Goal: Navigation & Orientation: Understand site structure

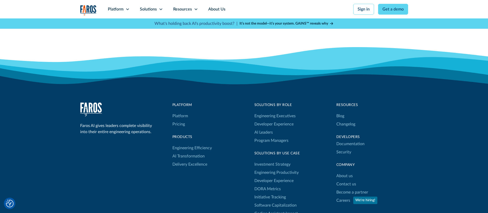
scroll to position [1685, 0]
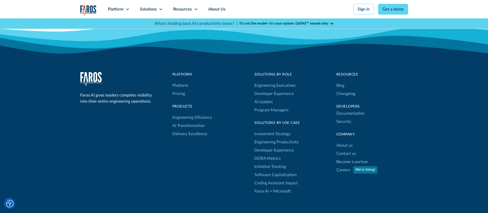
click at [343, 166] on link "Careers" at bounding box center [343, 170] width 14 height 8
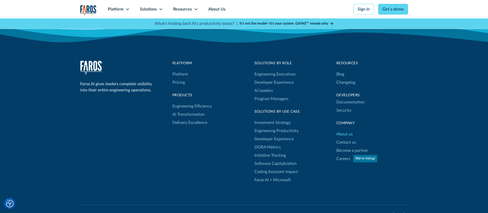
click at [341, 130] on link "About us" at bounding box center [344, 134] width 16 height 8
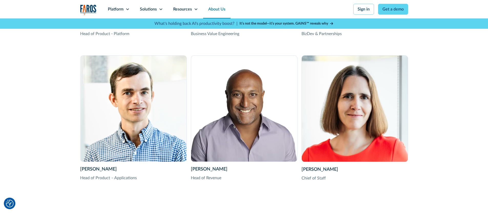
scroll to position [1133, 0]
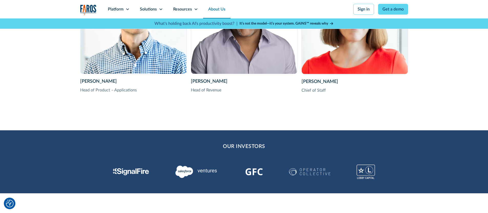
click at [319, 80] on div "Dawn Bloomfield" at bounding box center [355, 81] width 107 height 7
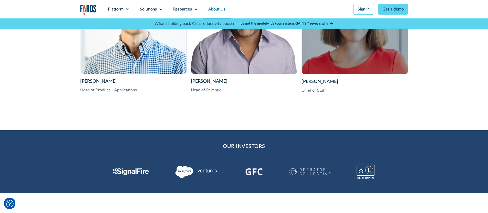
click at [329, 59] on div "Dawn Bloomfield Chief of Staff Dawn Bloomfield is the Chief of Staff at Faros A…" at bounding box center [355, 21] width 106 height 106
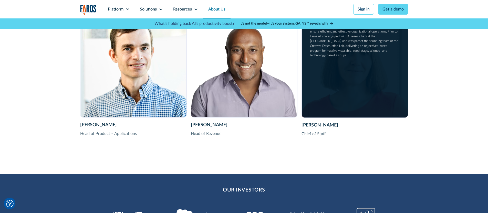
click at [327, 100] on div "Dawn Bloomfield Chief of Staff Dawn Bloomfield is the Chief of Staff at Faros A…" at bounding box center [355, 64] width 106 height 106
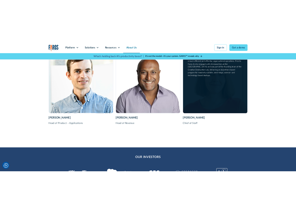
scroll to position [988, 0]
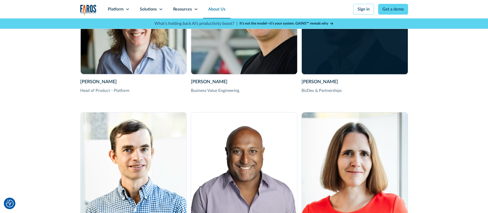
click at [345, 62] on div "Dan Balter BizDev & Partnerships Dan Balter, Head of Business Development and P…" at bounding box center [355, 21] width 106 height 106
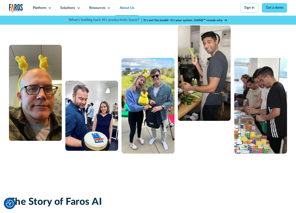
scroll to position [0, 0]
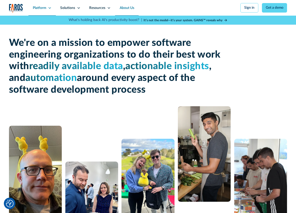
click at [35, 7] on div "Platform" at bounding box center [39, 7] width 13 height 5
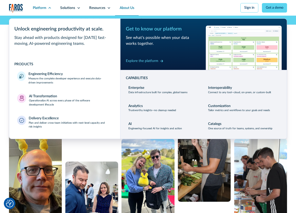
click at [45, 37] on div "Stay ahead with products designed for [DATE] fast-moving, AI-powered engineerin…" at bounding box center [64, 41] width 100 height 12
click at [39, 9] on div "Platform" at bounding box center [39, 7] width 13 height 5
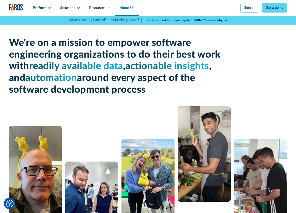
click at [22, 6] on img "home" at bounding box center [16, 8] width 14 height 9
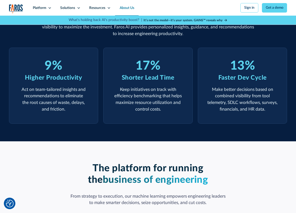
scroll to position [238, 0]
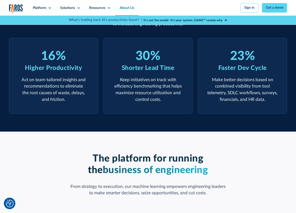
click at [128, 9] on link "About Us" at bounding box center [127, 8] width 24 height 16
